Goal: Manage account settings

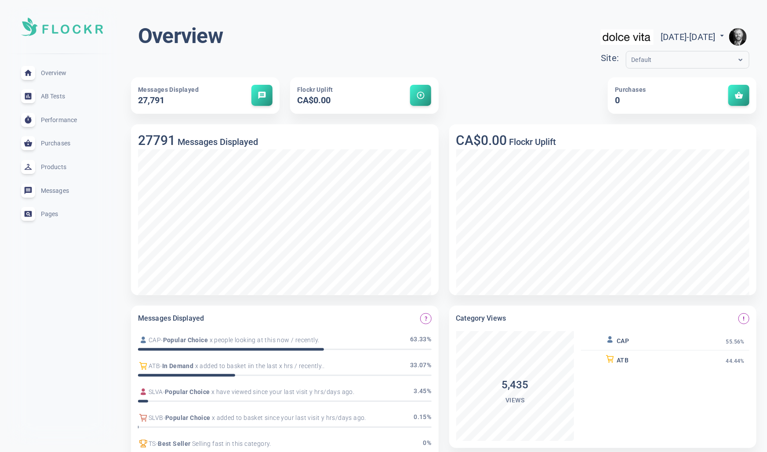
click at [700, 34] on span "[DATE] - [DATE]" at bounding box center [693, 37] width 66 height 11
select select "9"
select select "2025"
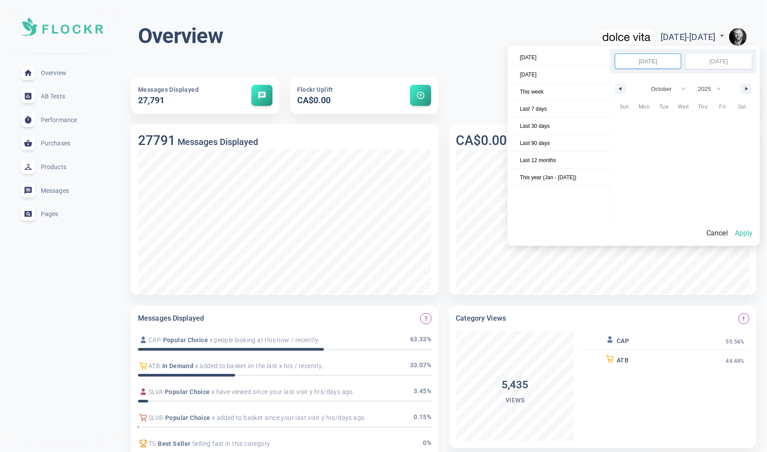
scroll to position [120473, 0]
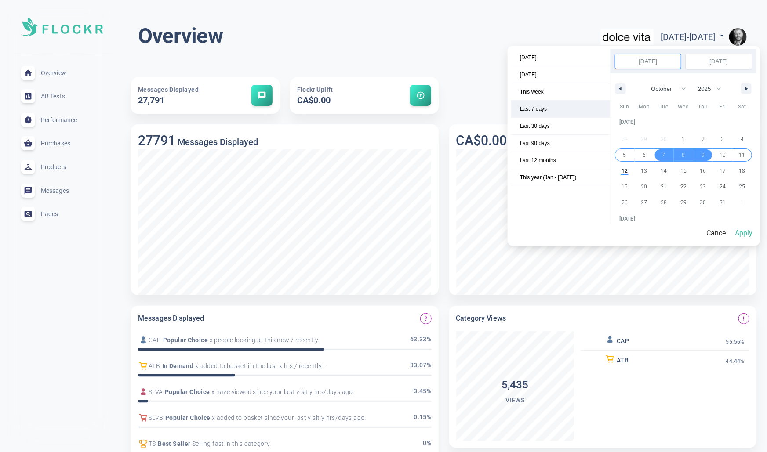
click at [549, 106] on span "Last 7 days" at bounding box center [560, 109] width 99 height 17
select select "9"
select select "2025"
click at [748, 230] on button "Apply" at bounding box center [743, 233] width 25 height 18
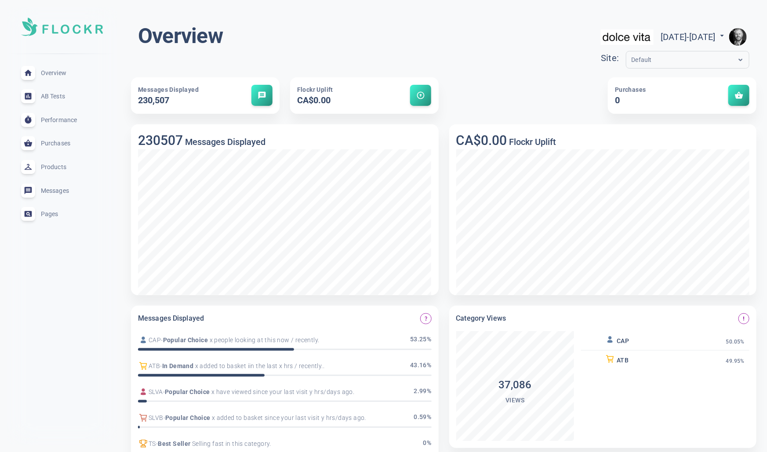
click at [744, 36] on img "button" at bounding box center [738, 37] width 18 height 18
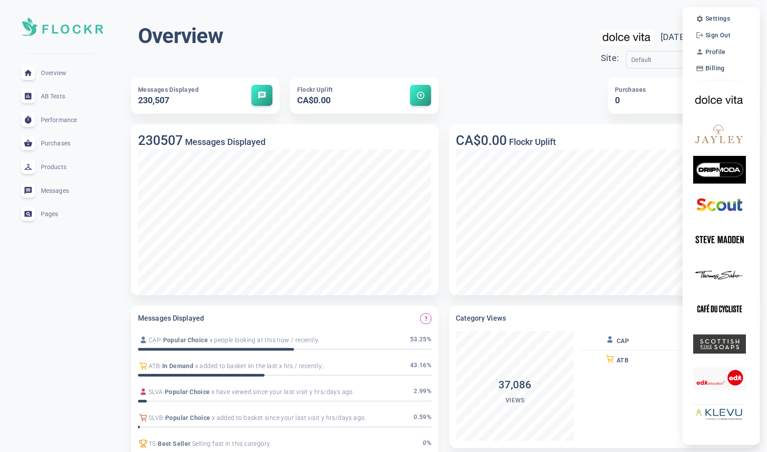
scroll to position [4, 0]
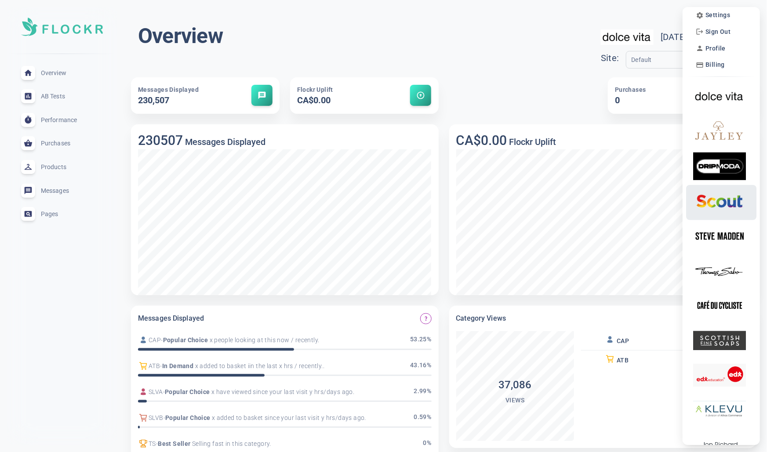
click at [725, 207] on img at bounding box center [719, 201] width 53 height 28
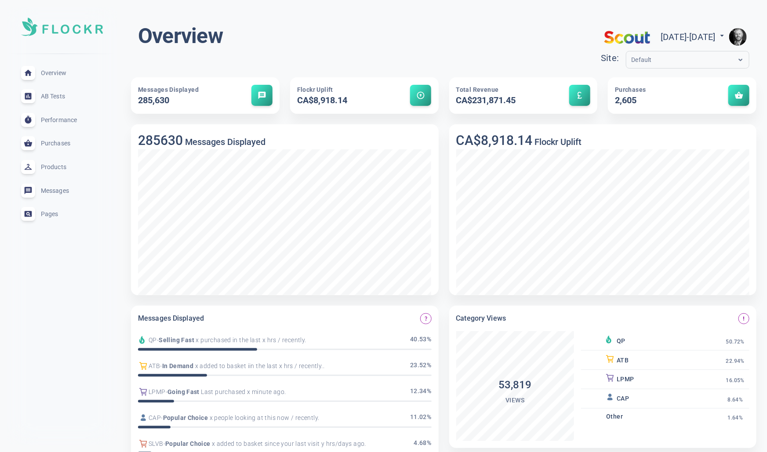
click at [749, 43] on div "menu" at bounding box center [737, 37] width 23 height 28
click at [737, 39] on img "button" at bounding box center [738, 37] width 18 height 18
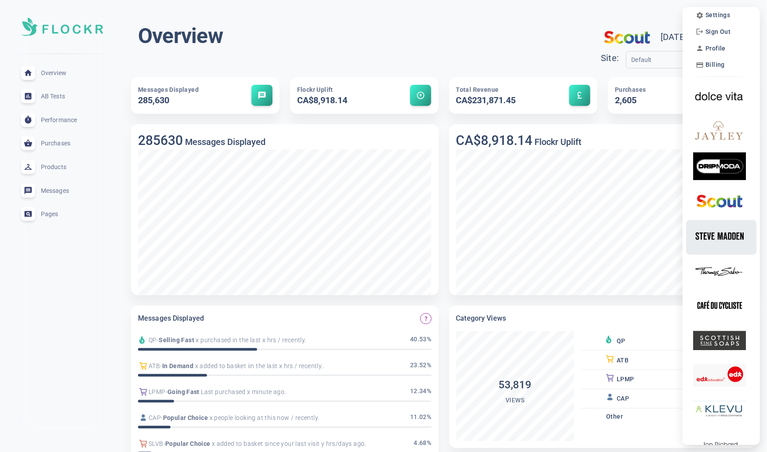
click at [724, 239] on img at bounding box center [719, 236] width 53 height 28
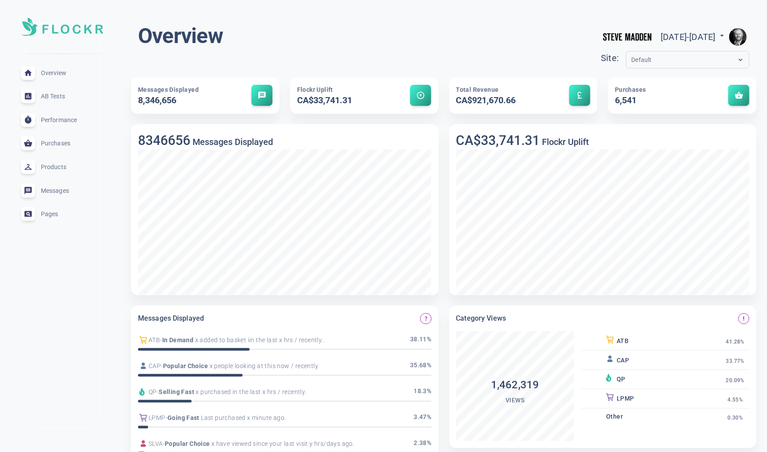
click at [737, 33] on img "button" at bounding box center [738, 37] width 18 height 18
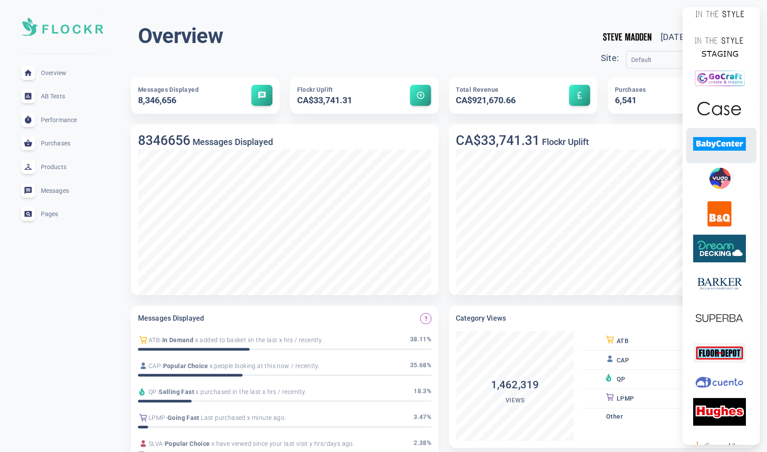
click at [734, 147] on img at bounding box center [719, 144] width 53 height 28
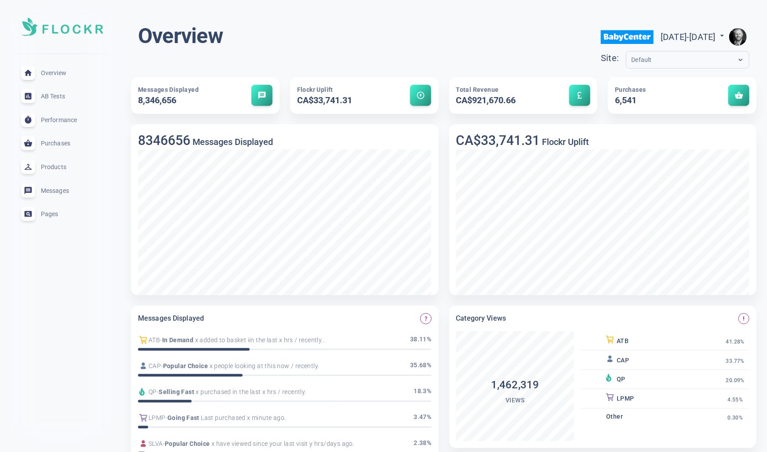
scroll to position [2704, 0]
